Goal: Check status

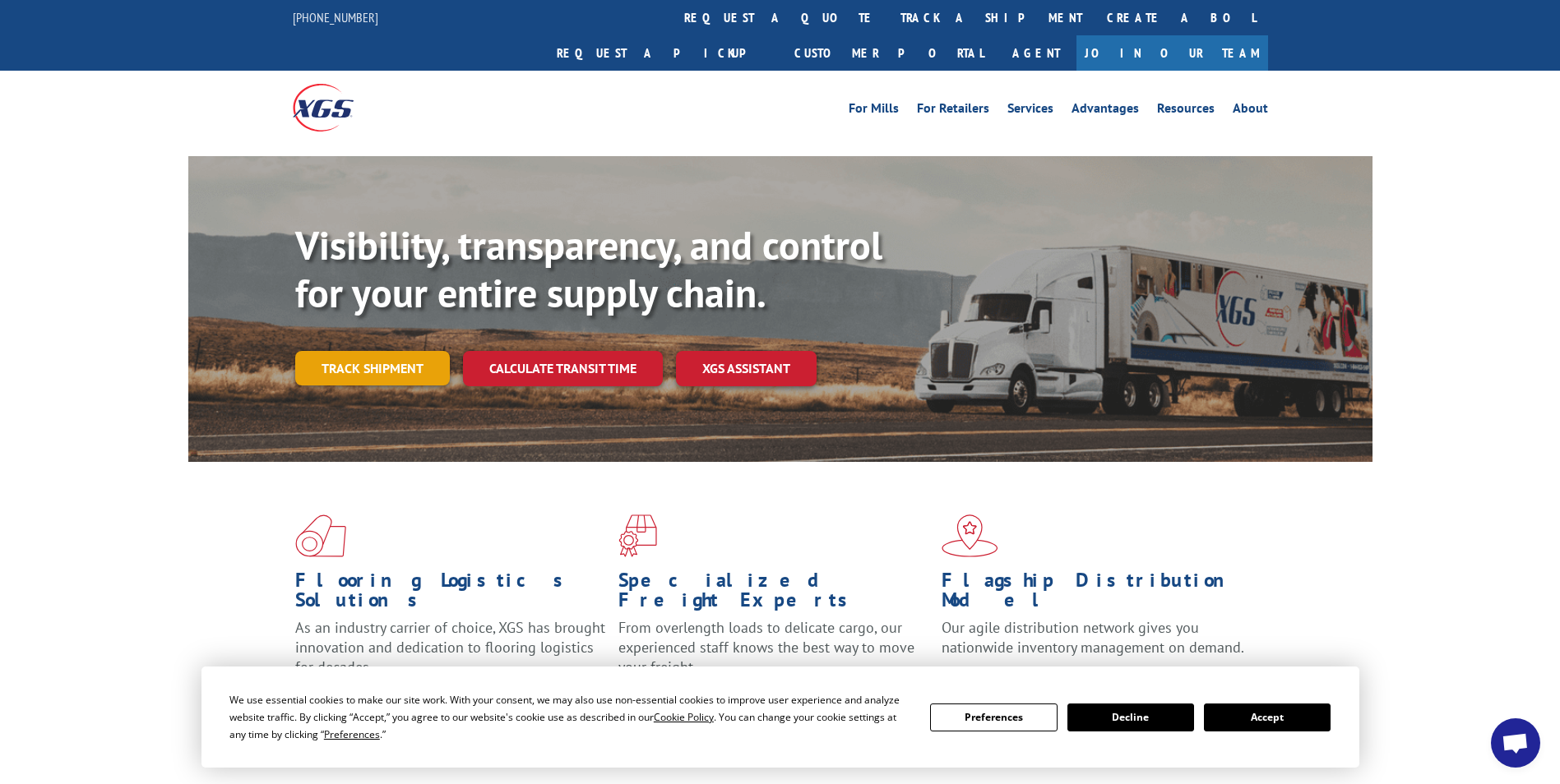
click at [364, 351] on link "Track shipment" at bounding box center [372, 368] width 155 height 34
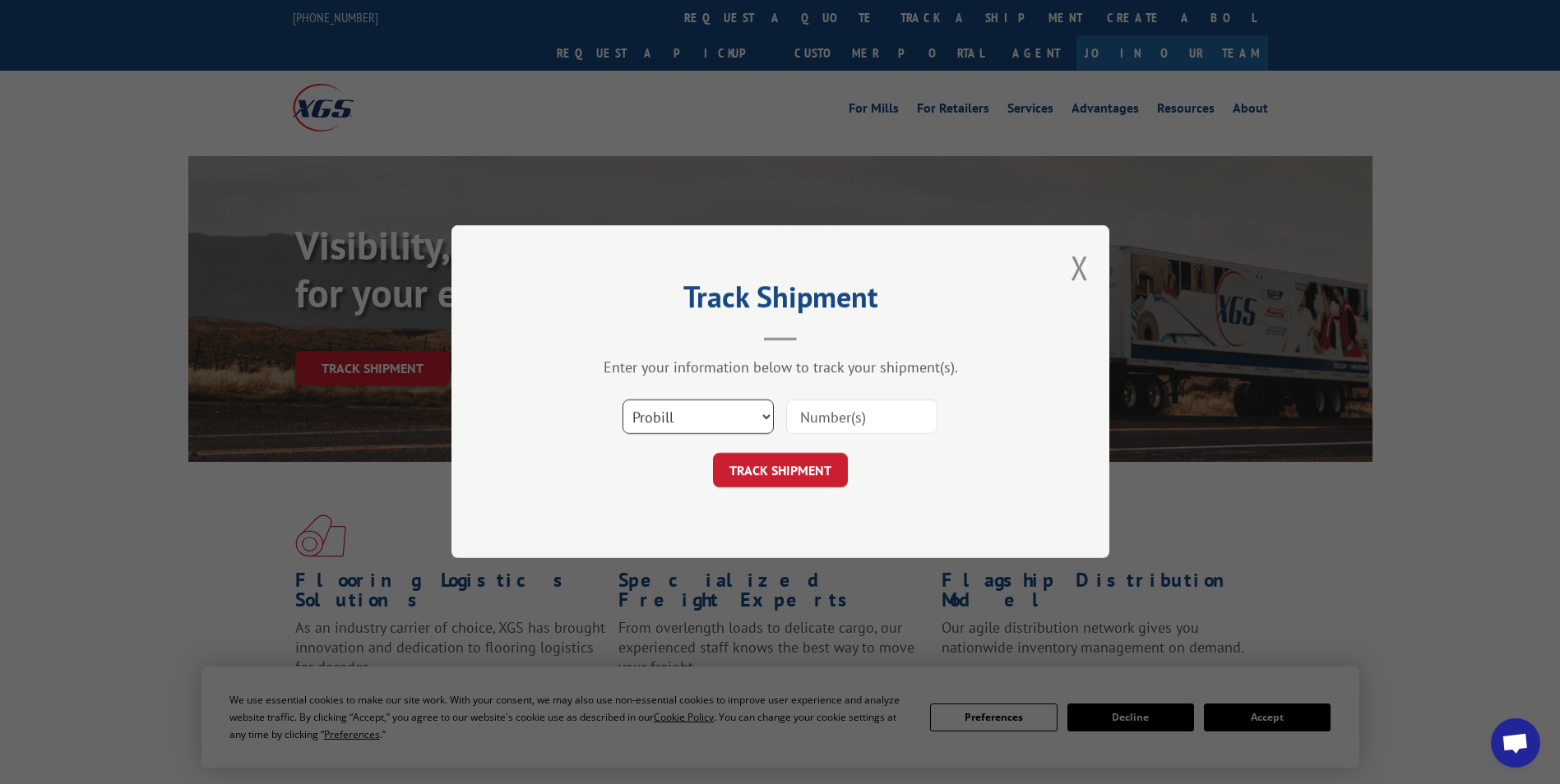
click at [715, 408] on select "Select category... Probill BOL PO" at bounding box center [698, 417] width 152 height 34
select select "bol"
click at [622, 400] on select "Select category... Probill BOL PO" at bounding box center [698, 417] width 152 height 34
drag, startPoint x: 884, startPoint y: 380, endPoint x: 865, endPoint y: 415, distance: 39.8
click at [867, 412] on div "Enter your information below to track your shipment(s). Select category... Prob…" at bounding box center [780, 423] width 493 height 130
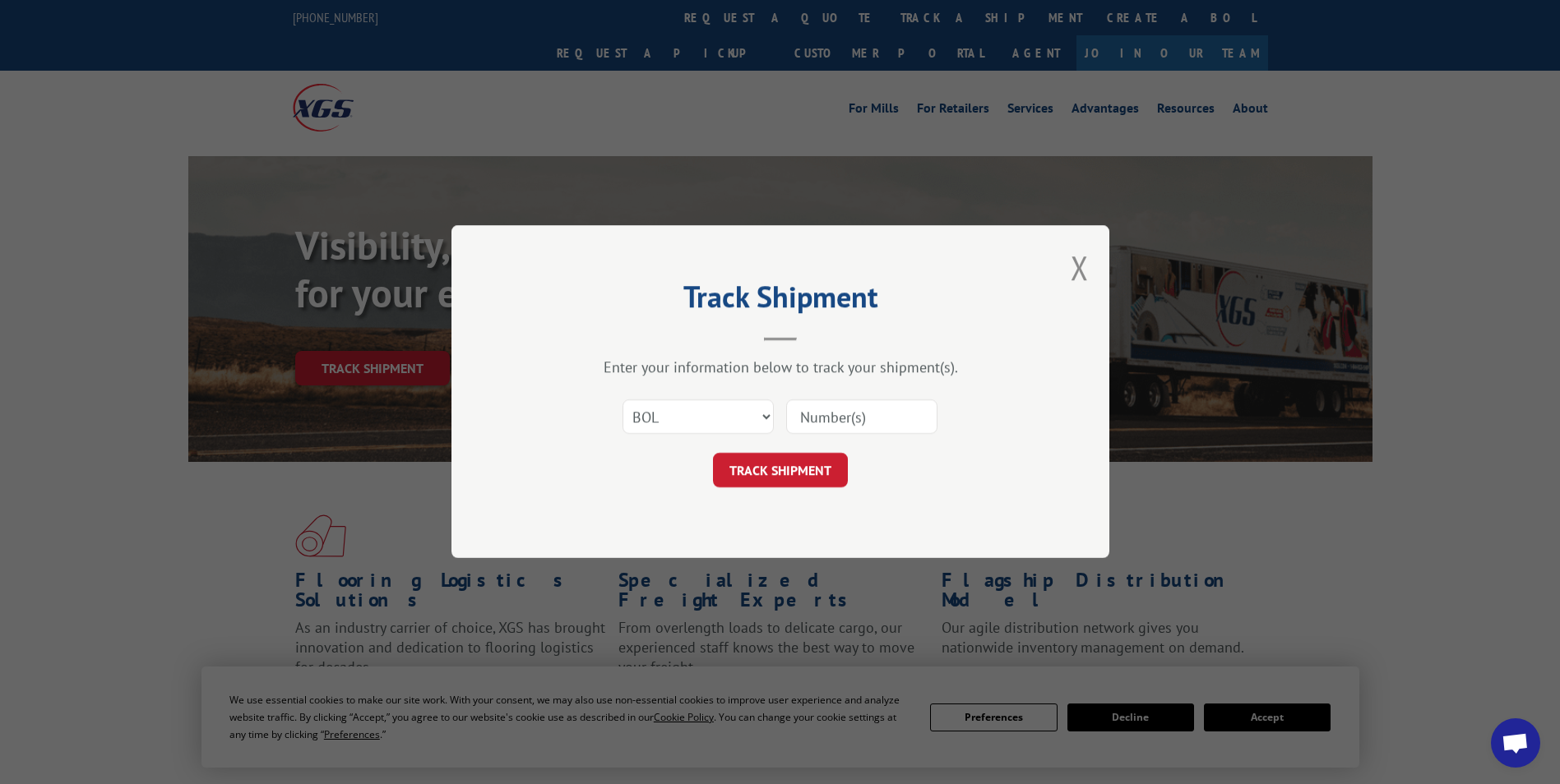
click at [860, 418] on input at bounding box center [861, 417] width 152 height 34
paste input "3395362"
type input "3395362"
click at [768, 451] on form "Select category... Probill BOL PO 3395362 TRACK SHIPMENT" at bounding box center [780, 439] width 493 height 98
click at [772, 467] on button "TRACK SHIPMENT" at bounding box center [780, 471] width 135 height 34
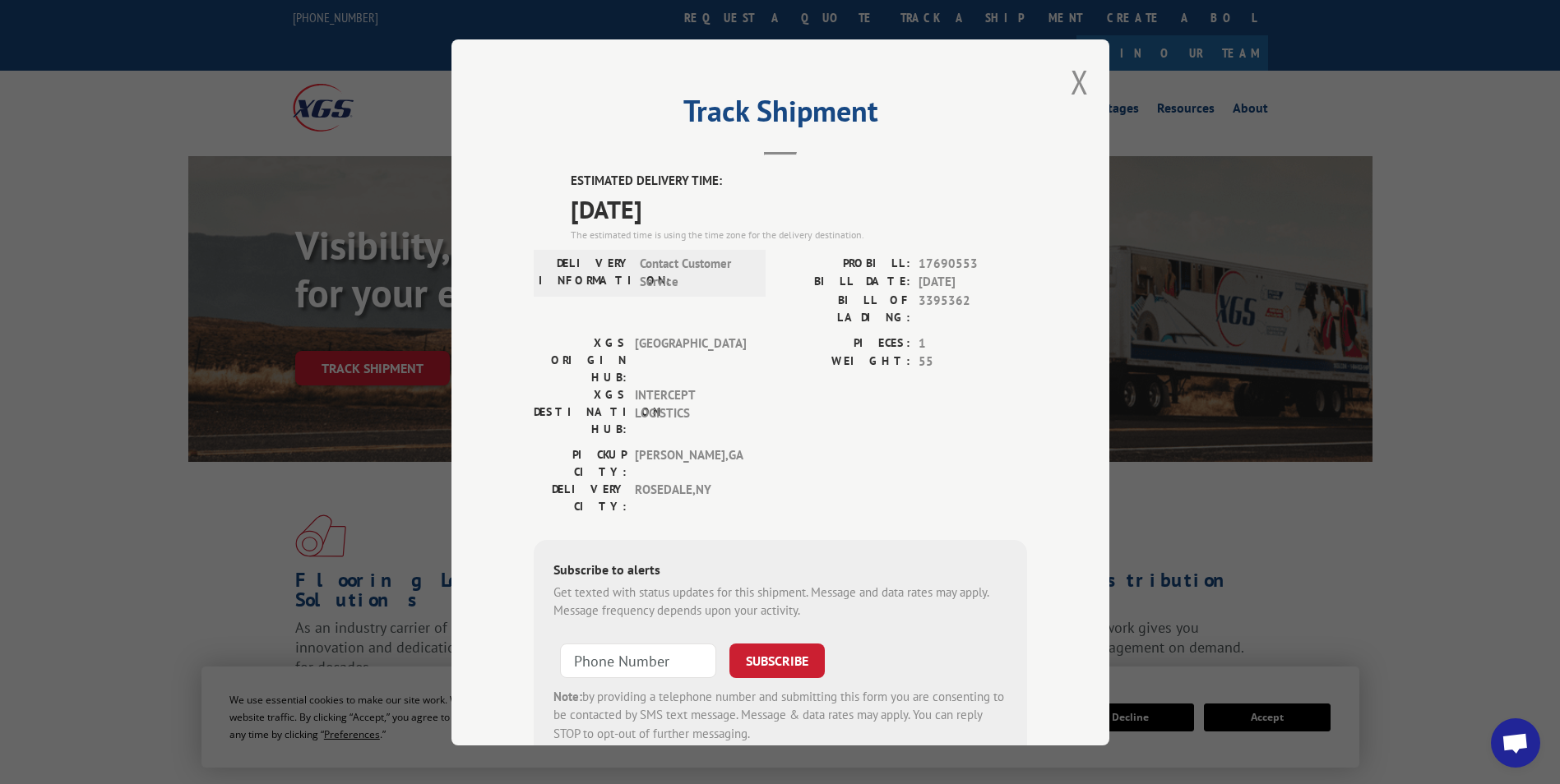
click at [1088, 77] on div "Track Shipment ESTIMATED DELIVERY TIME: [DATE] The estimated time is using the …" at bounding box center [780, 392] width 658 height 706
click at [1084, 77] on div "Track Shipment ESTIMATED DELIVERY TIME: [DATE] The estimated time is using the …" at bounding box center [780, 392] width 658 height 706
click at [1062, 85] on div "Track Shipment ESTIMATED DELIVERY TIME: [DATE] The estimated time is using the …" at bounding box center [780, 392] width 658 height 706
click at [1076, 83] on button "Close modal" at bounding box center [1080, 82] width 18 height 44
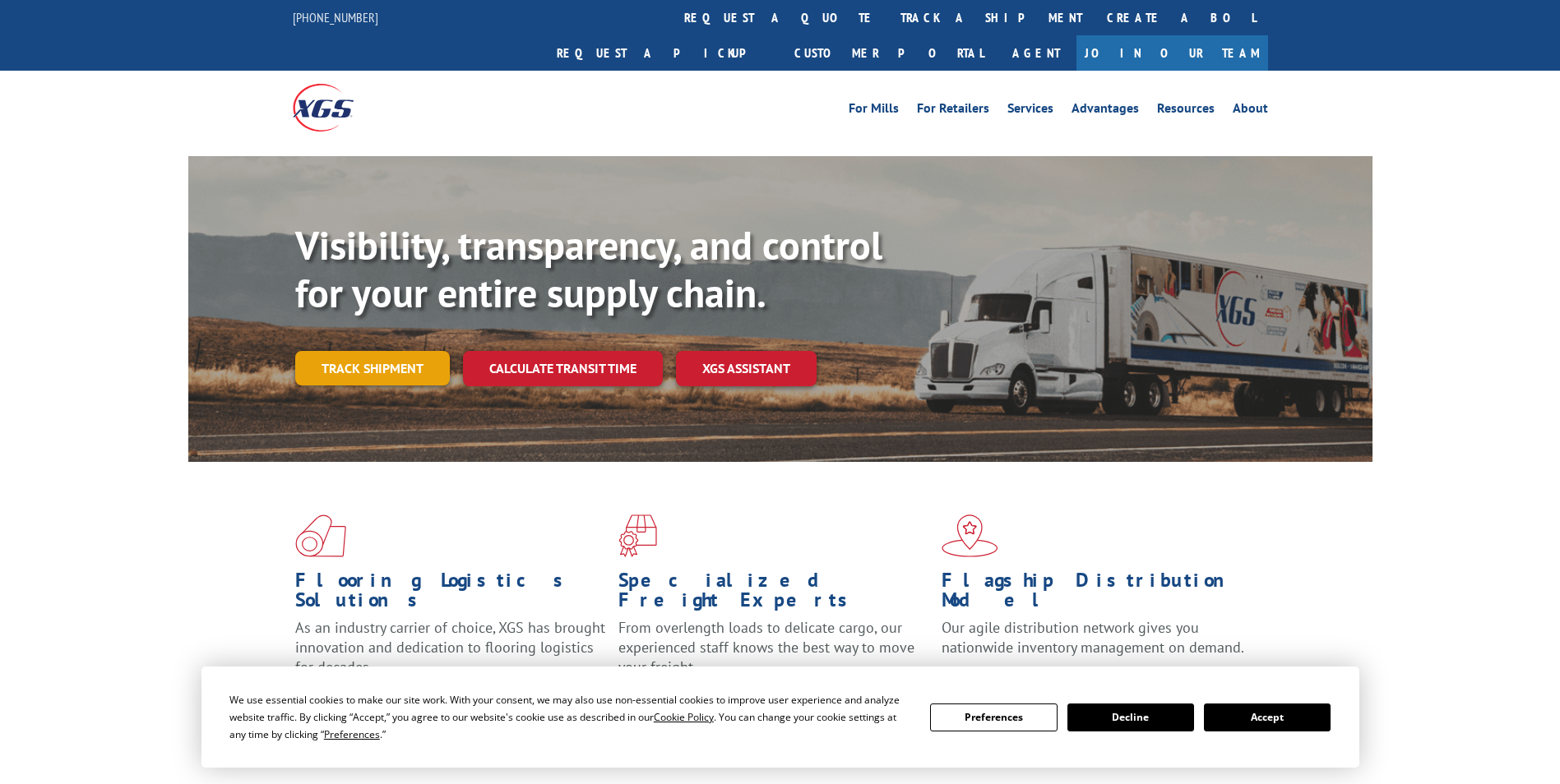
click at [329, 351] on link "Track shipment" at bounding box center [372, 368] width 155 height 34
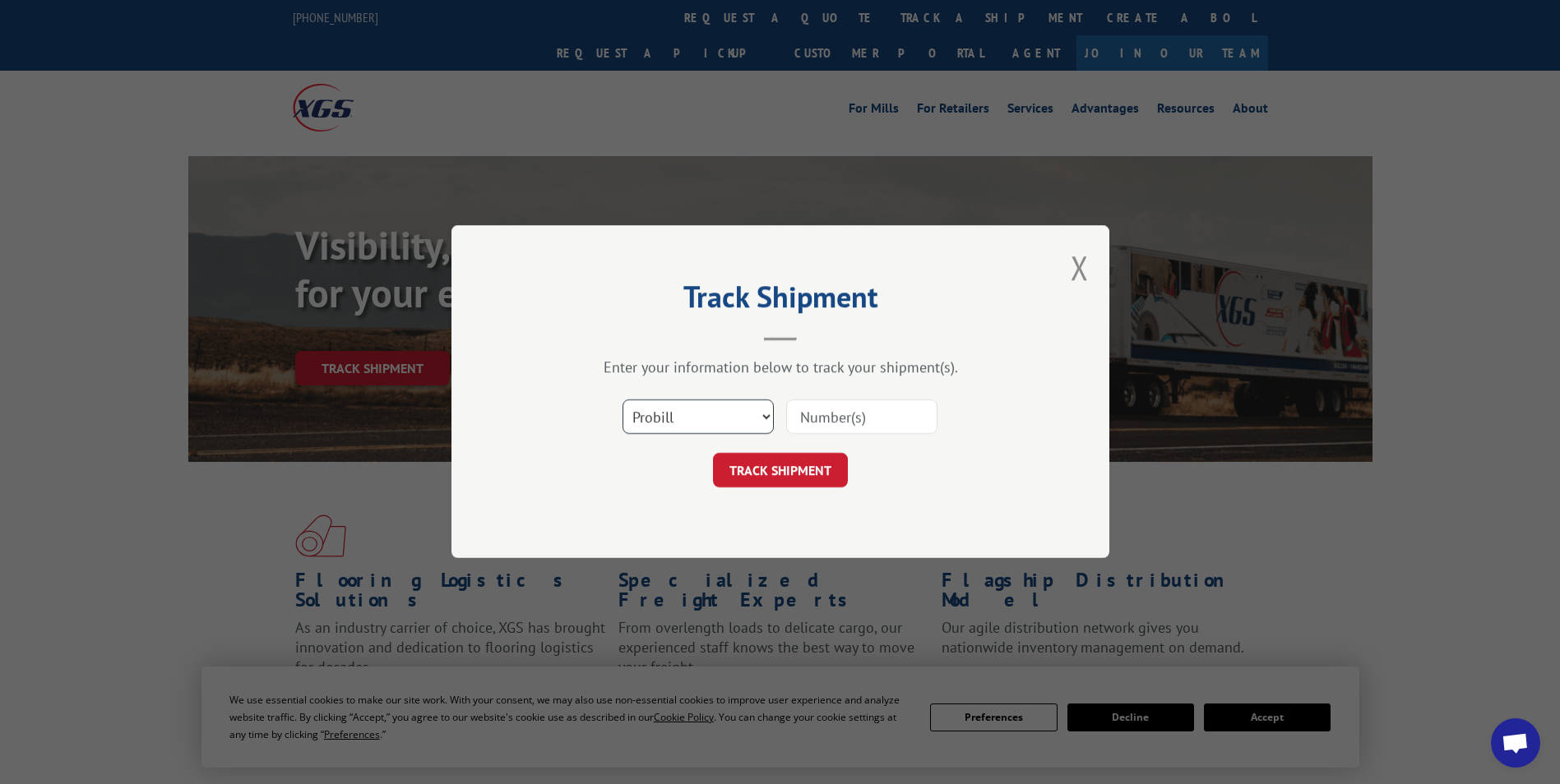
click at [761, 417] on select "Select category... Probill BOL PO" at bounding box center [698, 417] width 152 height 34
select select "bol"
click at [622, 400] on select "Select category... Probill BOL PO" at bounding box center [698, 417] width 152 height 34
click at [853, 419] on input at bounding box center [861, 417] width 152 height 34
paste input "3395362"
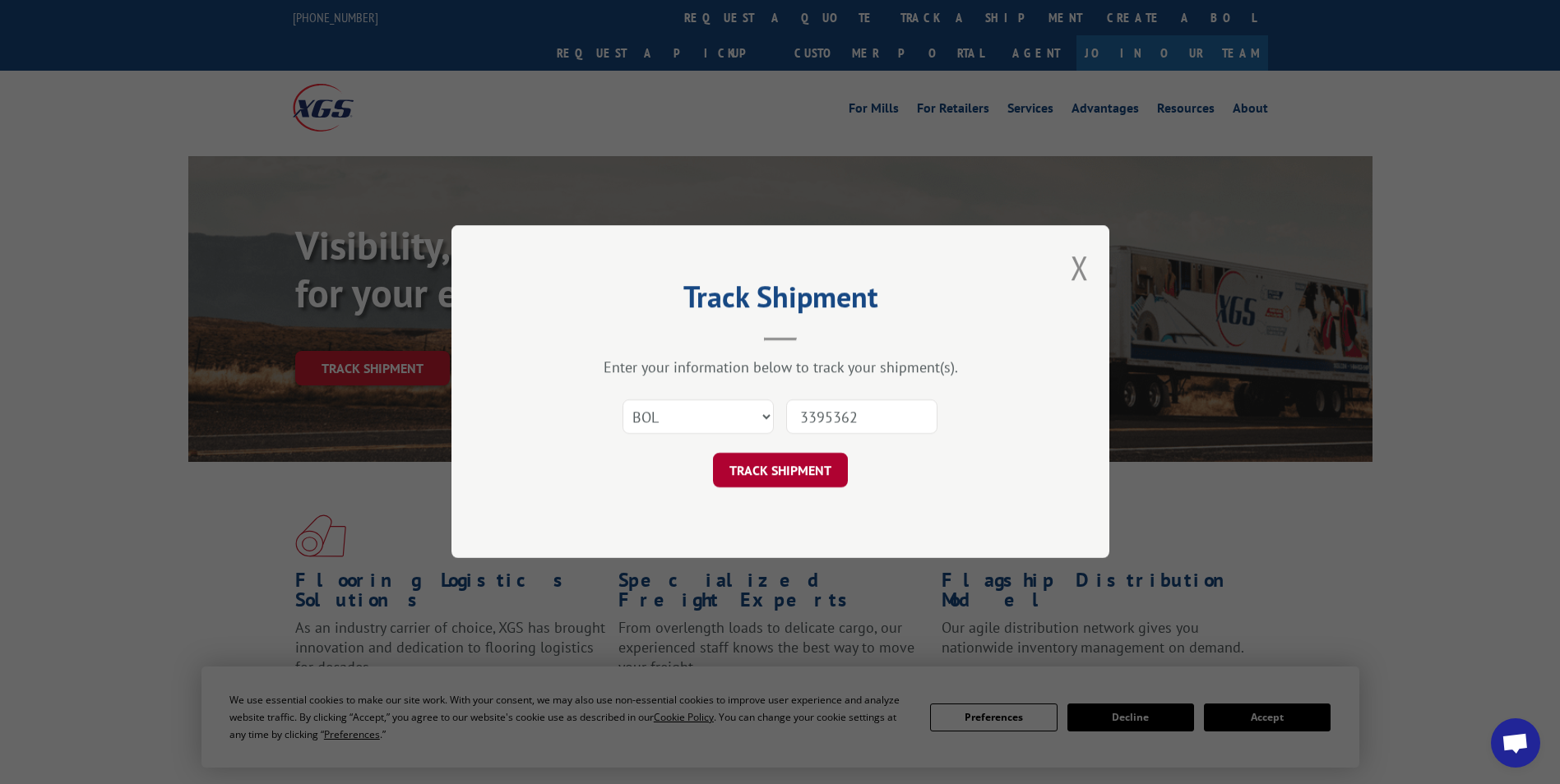
type input "3395362"
click at [779, 463] on button "TRACK SHIPMENT" at bounding box center [780, 471] width 135 height 34
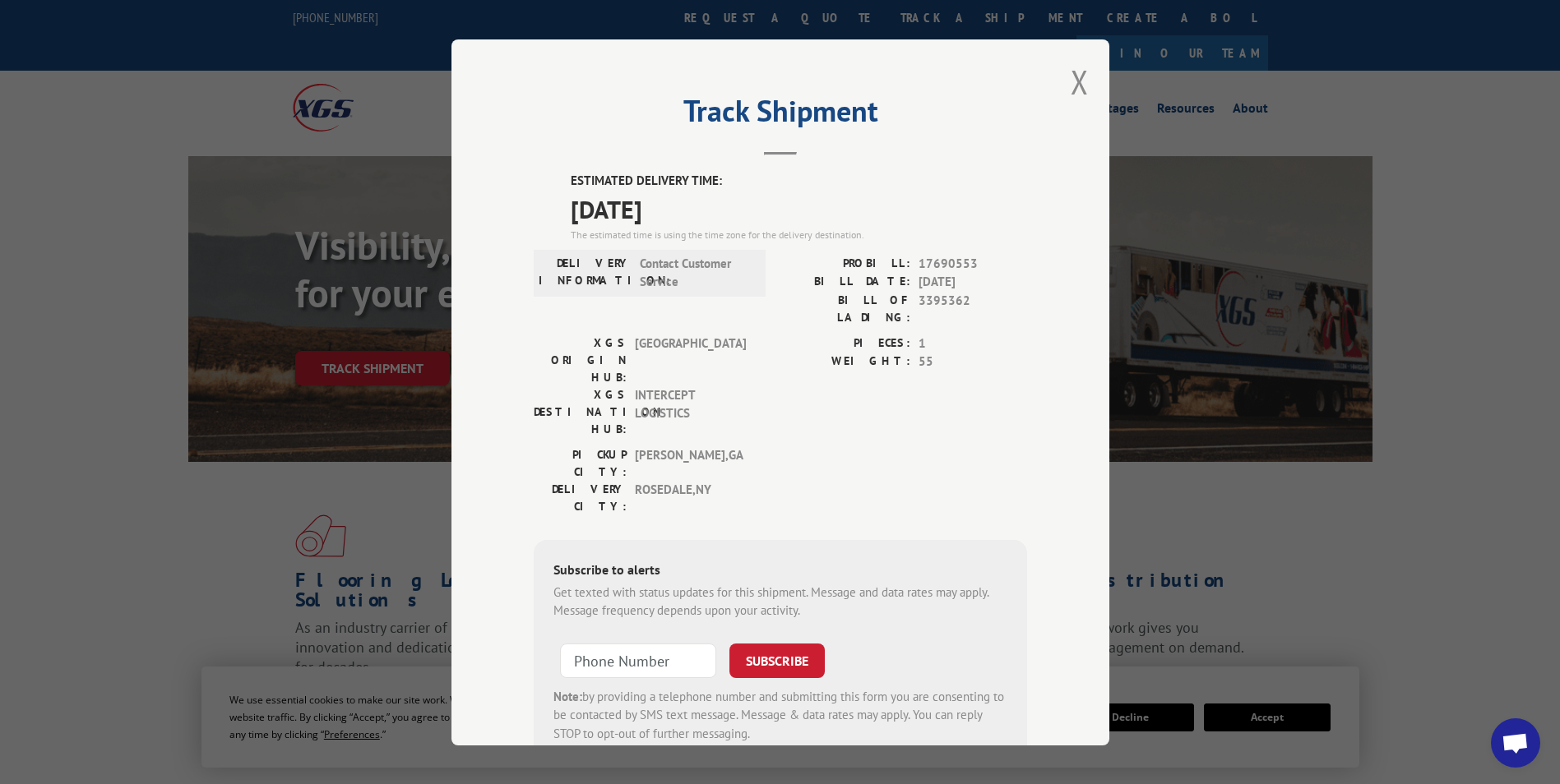
click at [1071, 94] on button "Close modal" at bounding box center [1080, 82] width 18 height 44
